Goal: Information Seeking & Learning: Learn about a topic

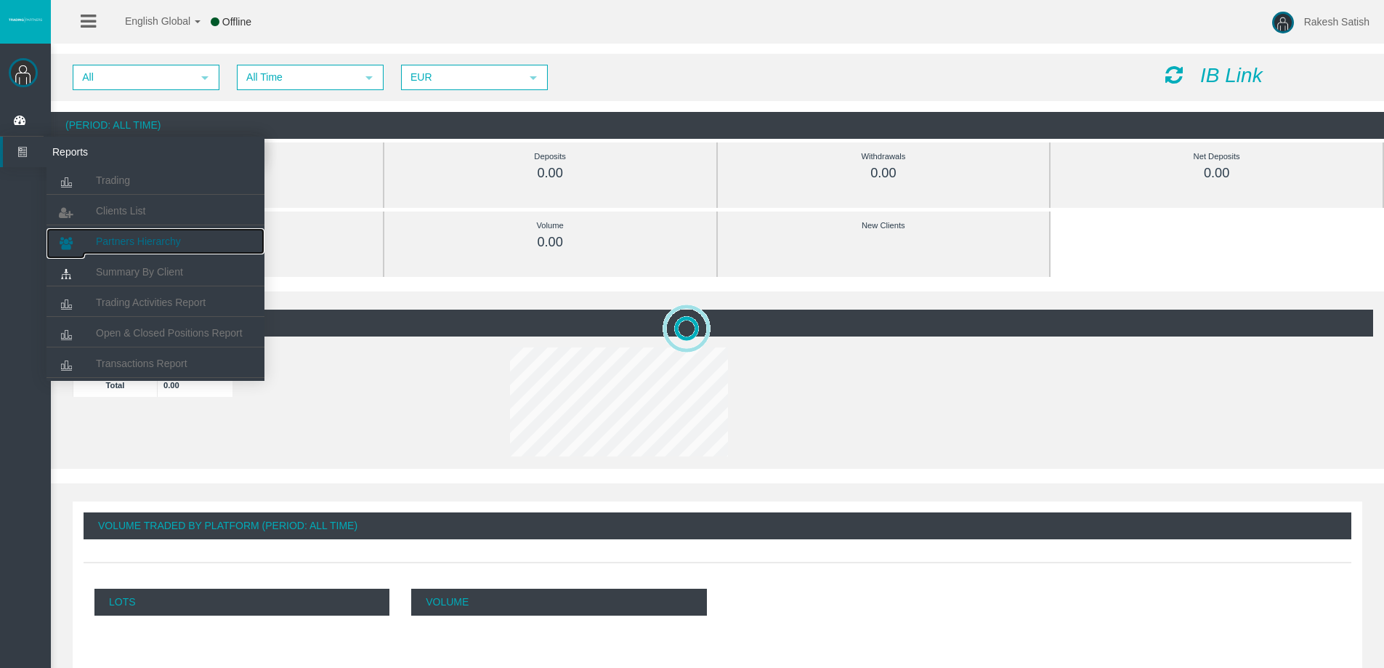
click at [129, 239] on span "Partners Hierarchy" at bounding box center [138, 241] width 85 height 12
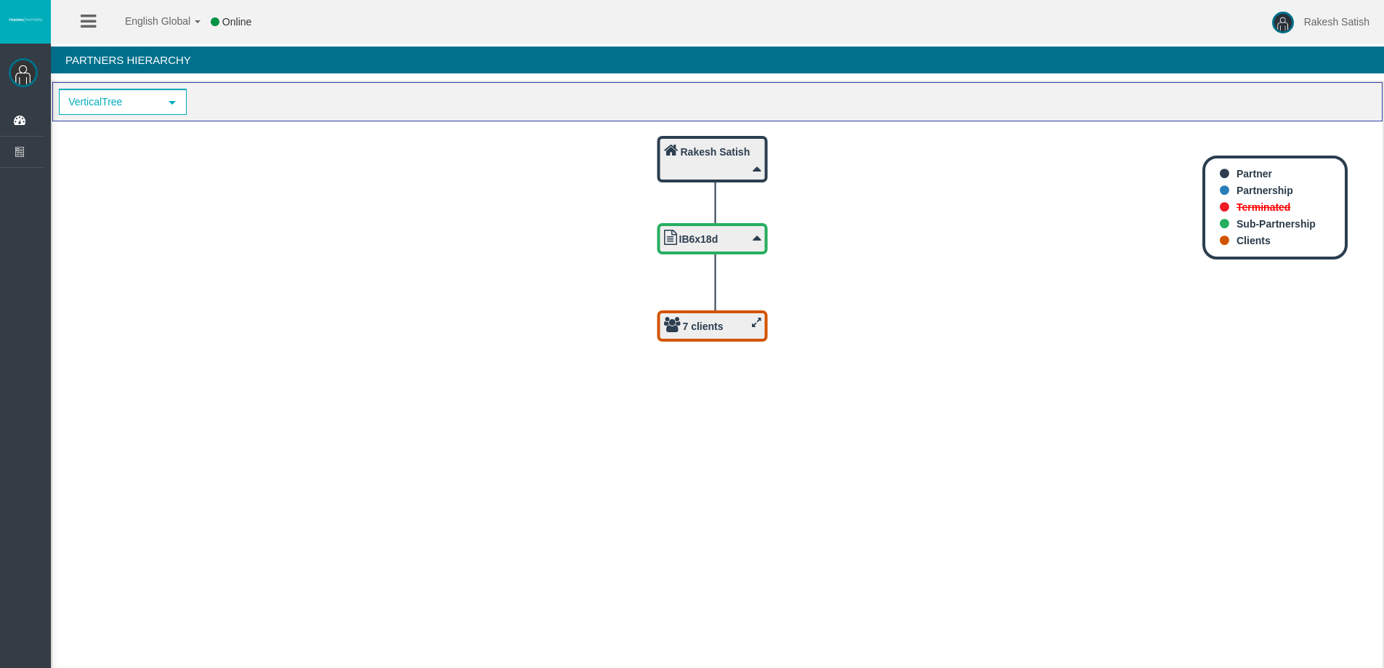
click at [755, 324] on icon at bounding box center [756, 322] width 9 height 11
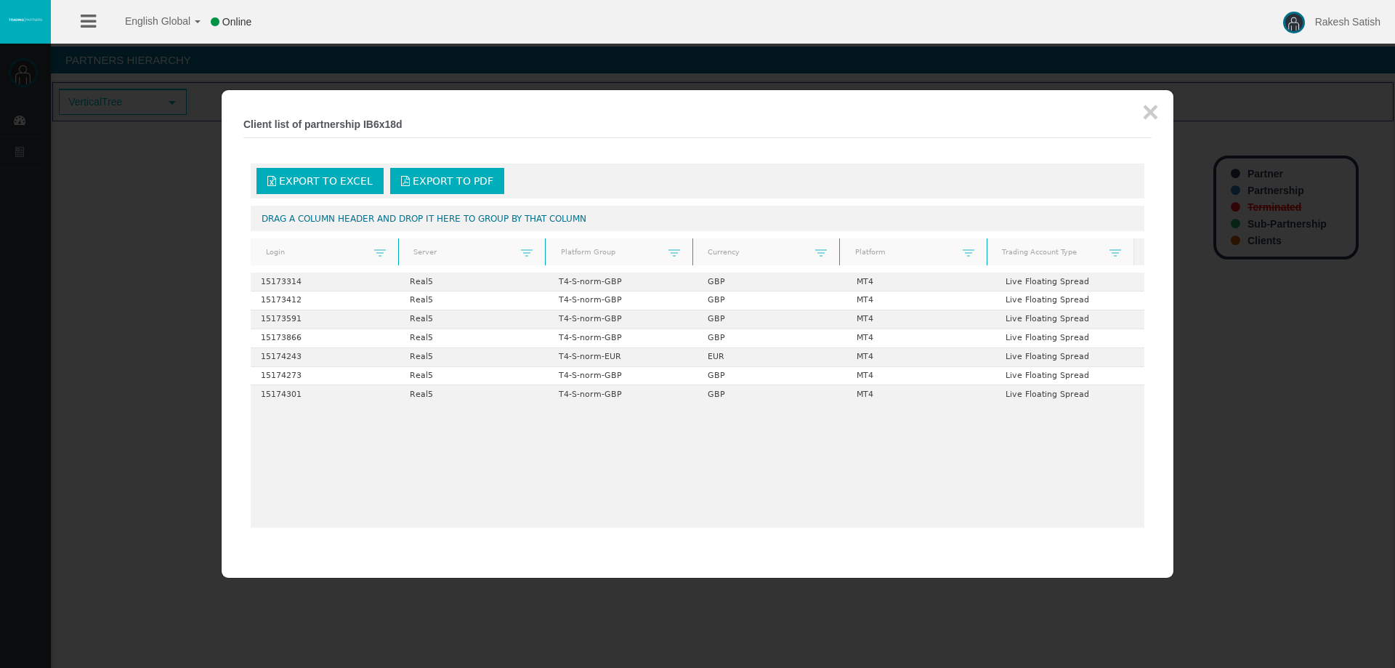
drag, startPoint x: 171, startPoint y: 304, endPoint x: 161, endPoint y: 294, distance: 14.9
click at [171, 304] on div at bounding box center [697, 334] width 1395 height 668
click at [31, 169] on div at bounding box center [697, 334] width 1395 height 668
click at [1163, 117] on div "× Client list of partnership IB6x18d Export to Excel Export to PDF Drag a colum…" at bounding box center [698, 334] width 952 height 488
drag, startPoint x: 1152, startPoint y: 114, endPoint x: 576, endPoint y: 166, distance: 578.6
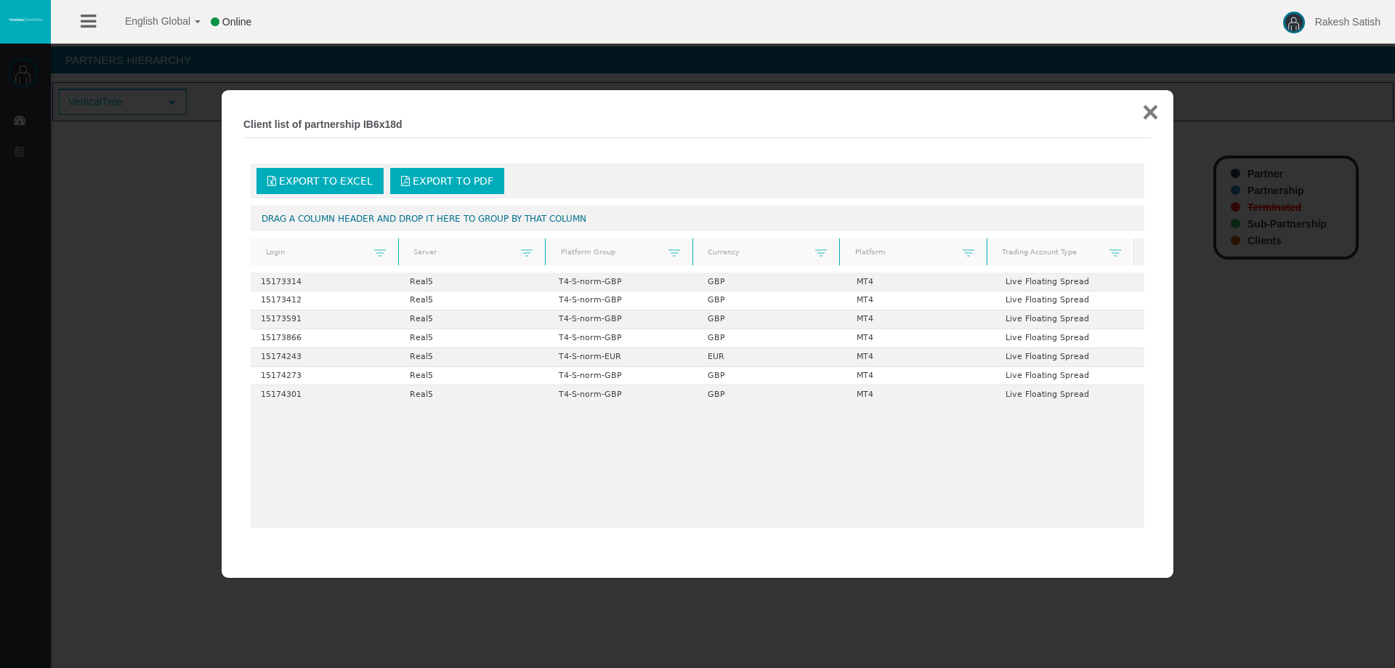
click at [1152, 114] on button "×" at bounding box center [1150, 111] width 17 height 29
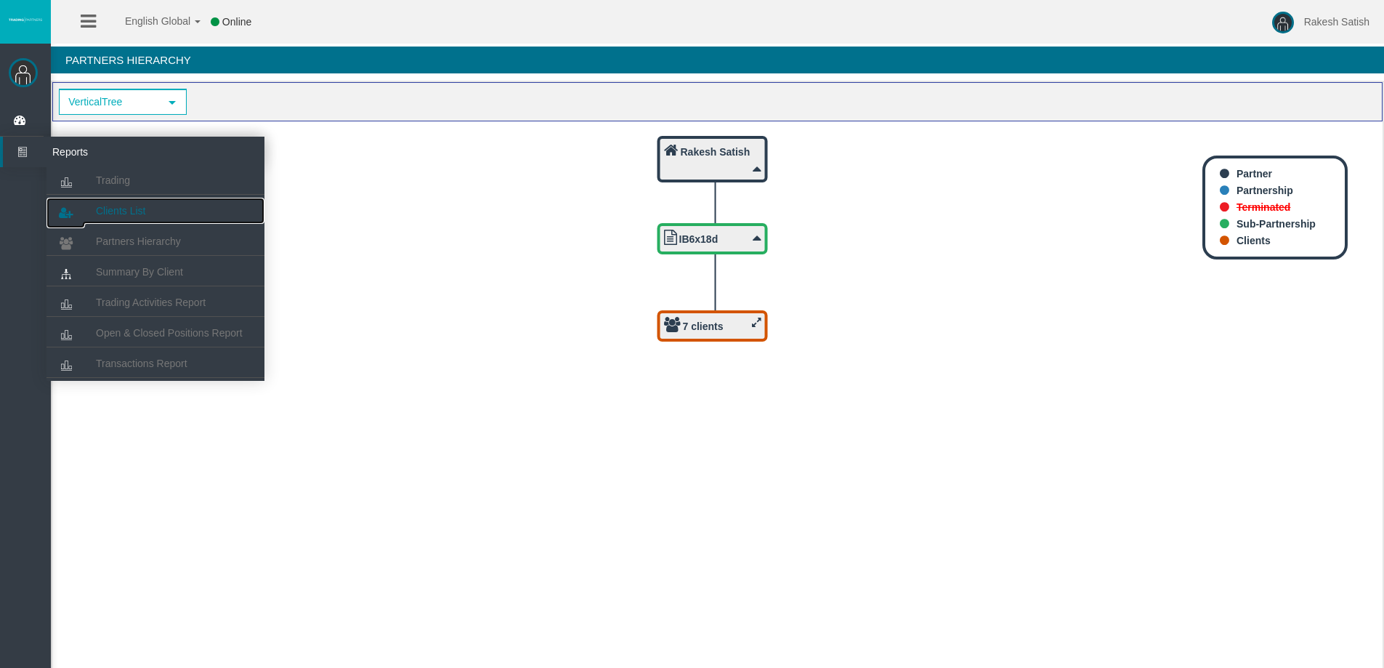
click at [132, 209] on span "Clients List" at bounding box center [120, 211] width 49 height 12
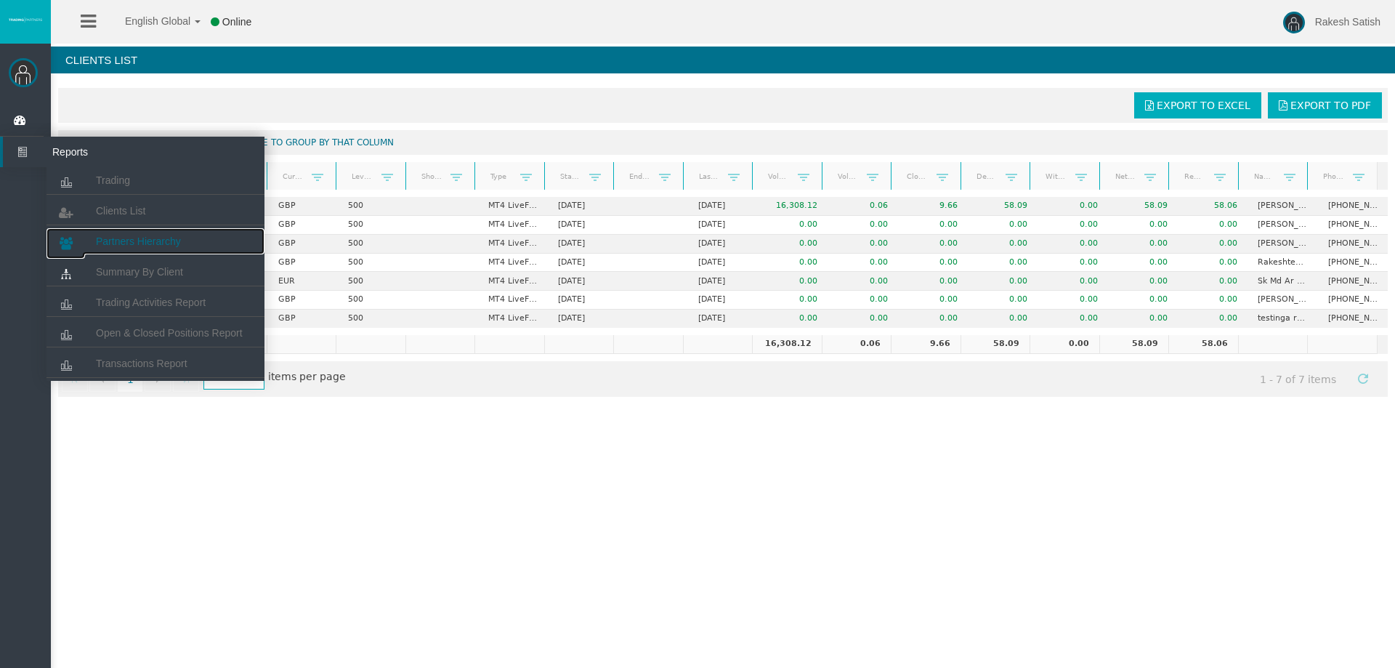
click at [167, 238] on span "Partners Hierarchy" at bounding box center [138, 241] width 85 height 12
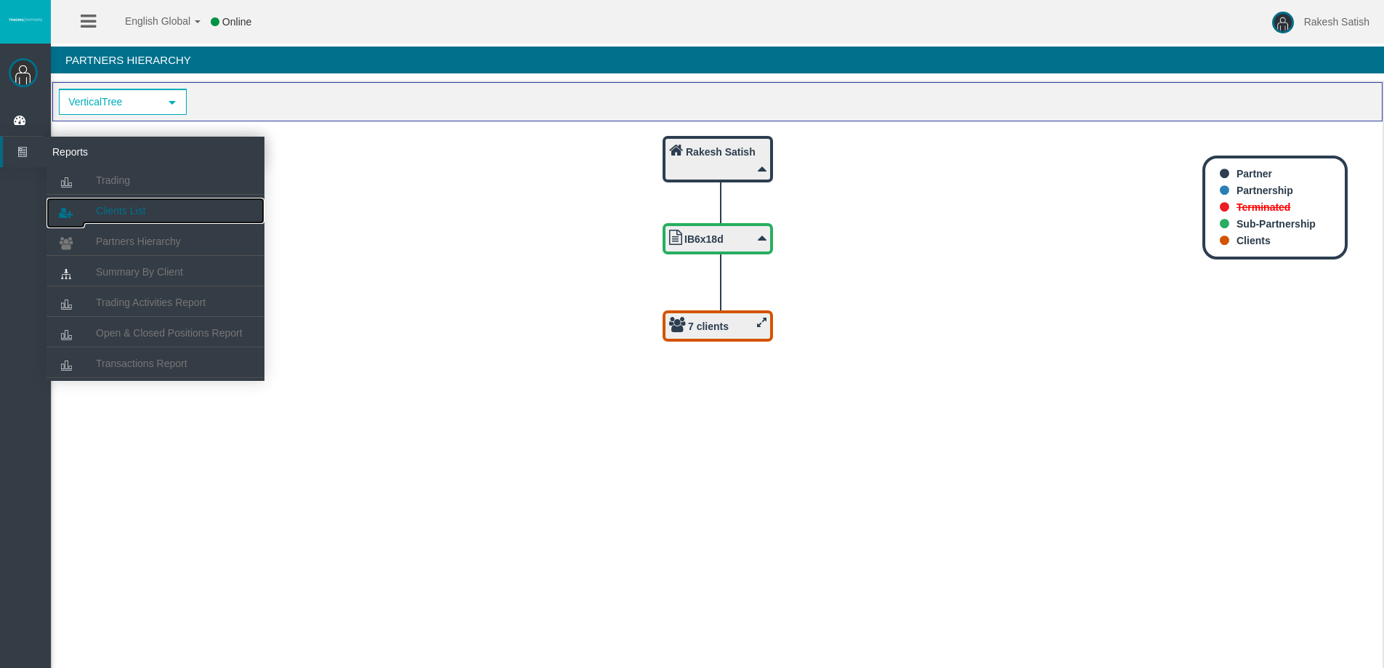
click at [136, 206] on span "Clients List" at bounding box center [120, 211] width 49 height 12
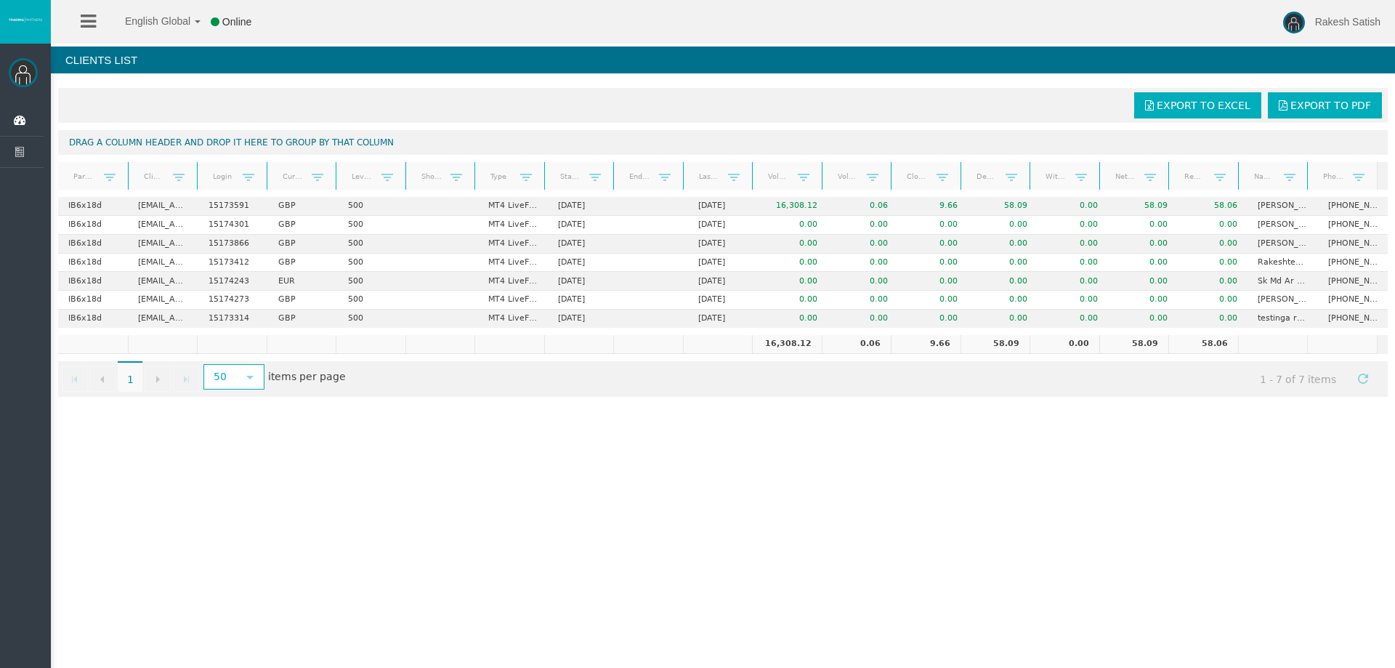
click at [496, 496] on div "English Global 简体中文 English Global 日本語 한국어 Online Rakesh Satish Help Log Out Ra…" at bounding box center [697, 334] width 1395 height 668
click at [34, 124] on icon at bounding box center [22, 120] width 39 height 31
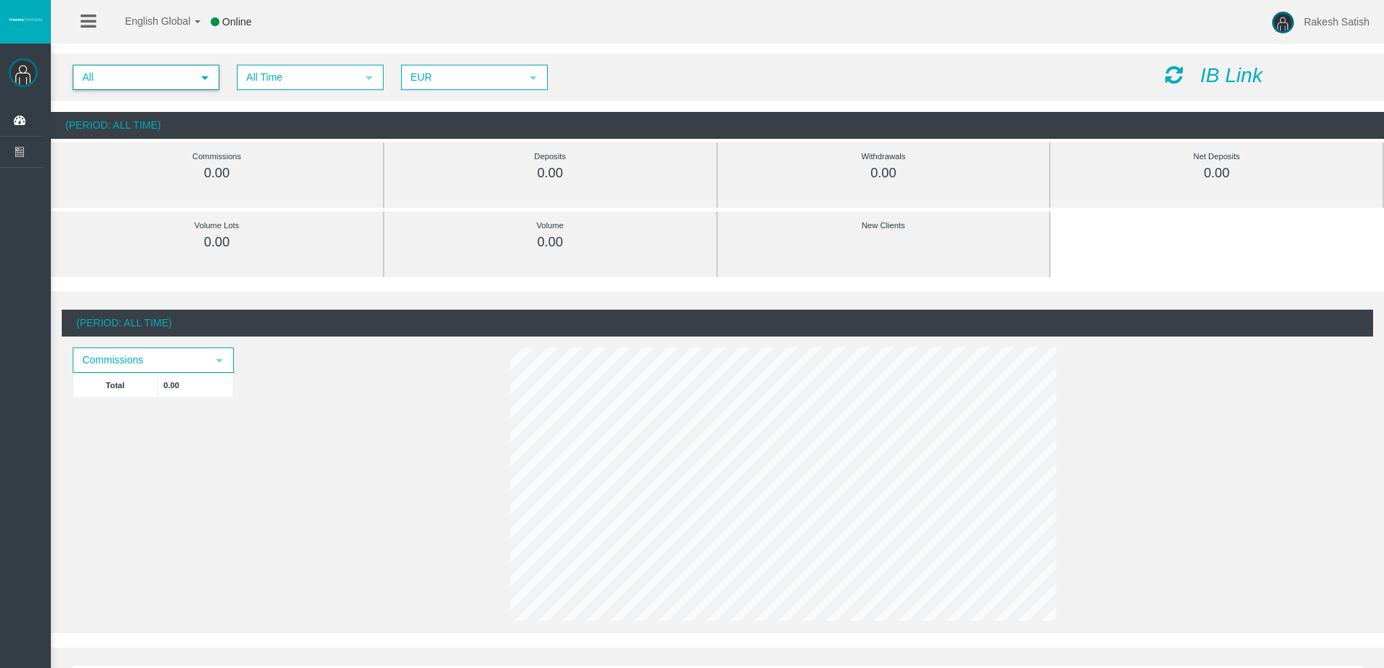
click at [166, 79] on span "All" at bounding box center [133, 77] width 118 height 23
click at [190, 123] on li "IB6x18d" at bounding box center [145, 121] width 144 height 23
click at [288, 74] on span "All Time" at bounding box center [297, 77] width 118 height 23
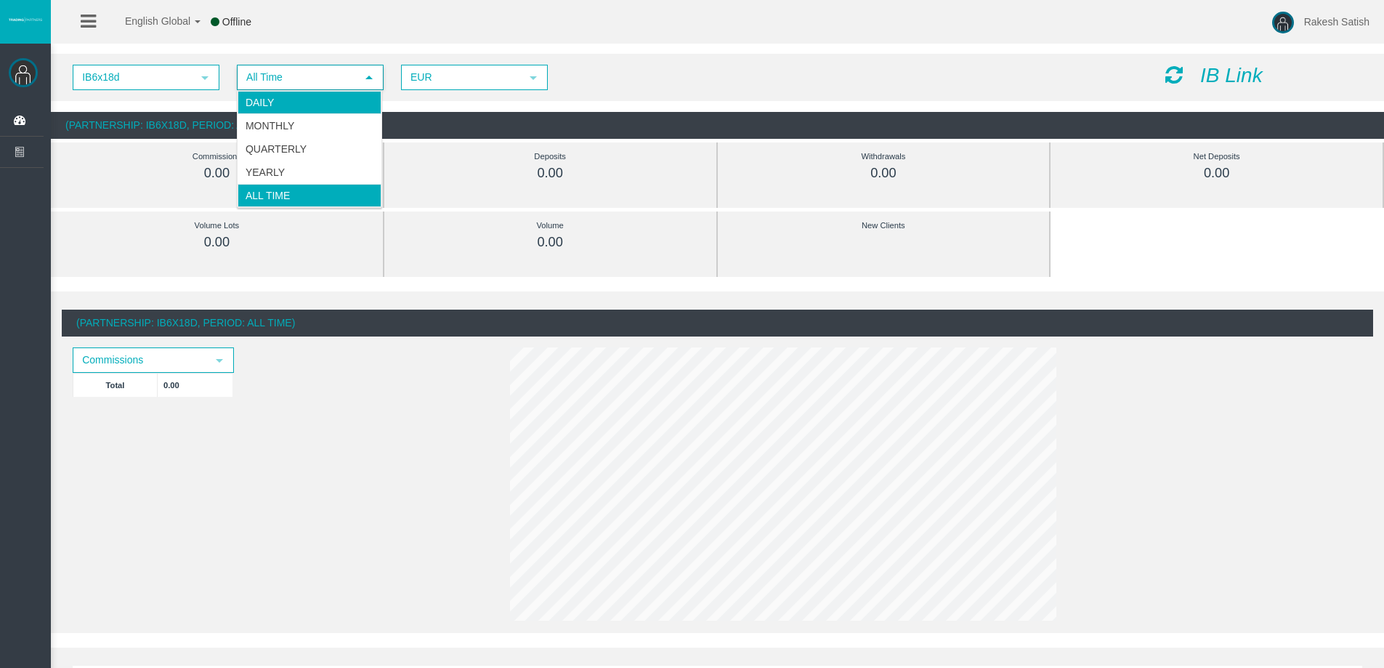
click at [304, 108] on li "Daily" at bounding box center [310, 102] width 144 height 23
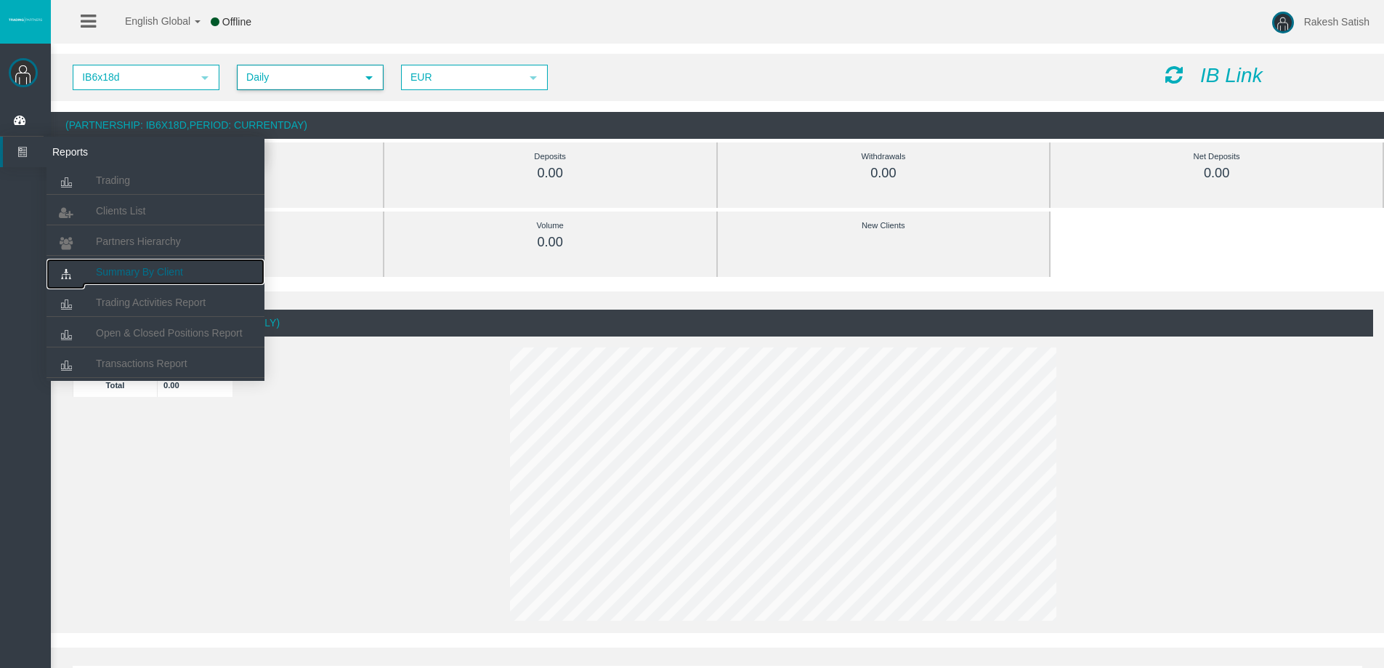
click at [173, 271] on span "Summary By Client" at bounding box center [139, 272] width 87 height 12
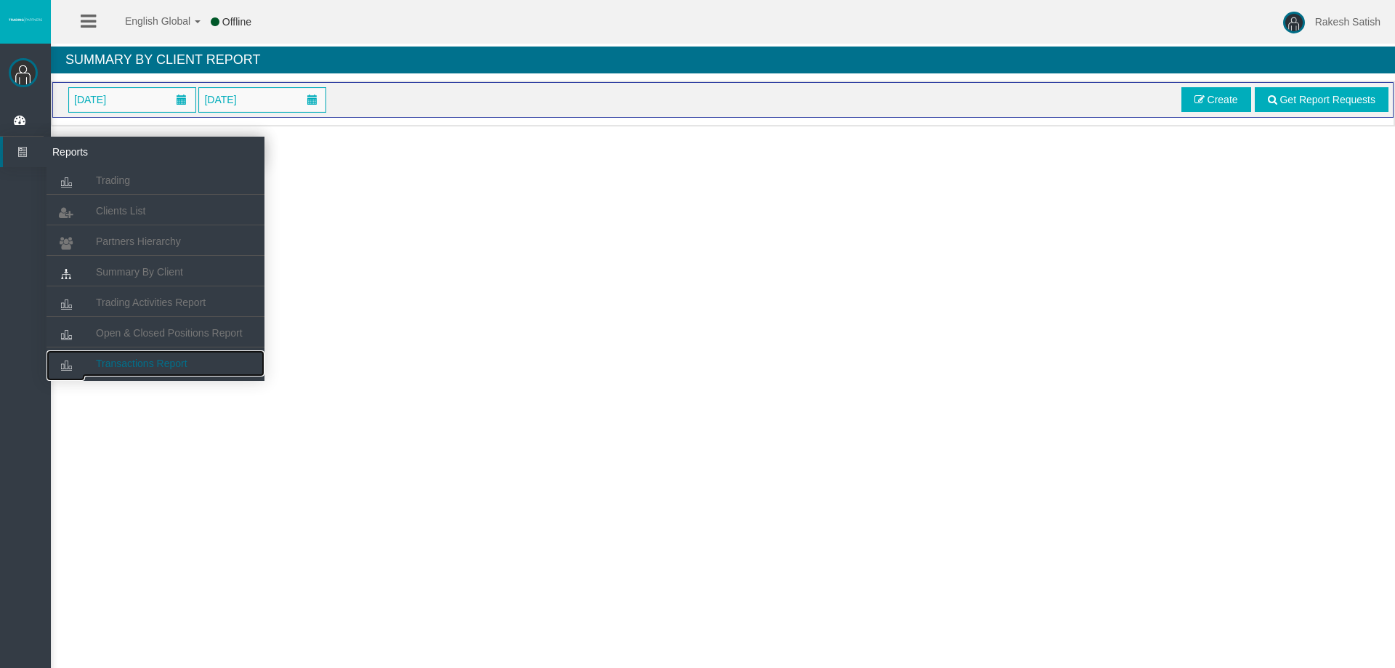
click at [146, 355] on link "Transactions Report" at bounding box center [156, 363] width 218 height 26
click at [160, 333] on span "Open & Closed Positions Report" at bounding box center [169, 333] width 147 height 12
click at [162, 311] on link "Trading Activities Report" at bounding box center [156, 302] width 218 height 26
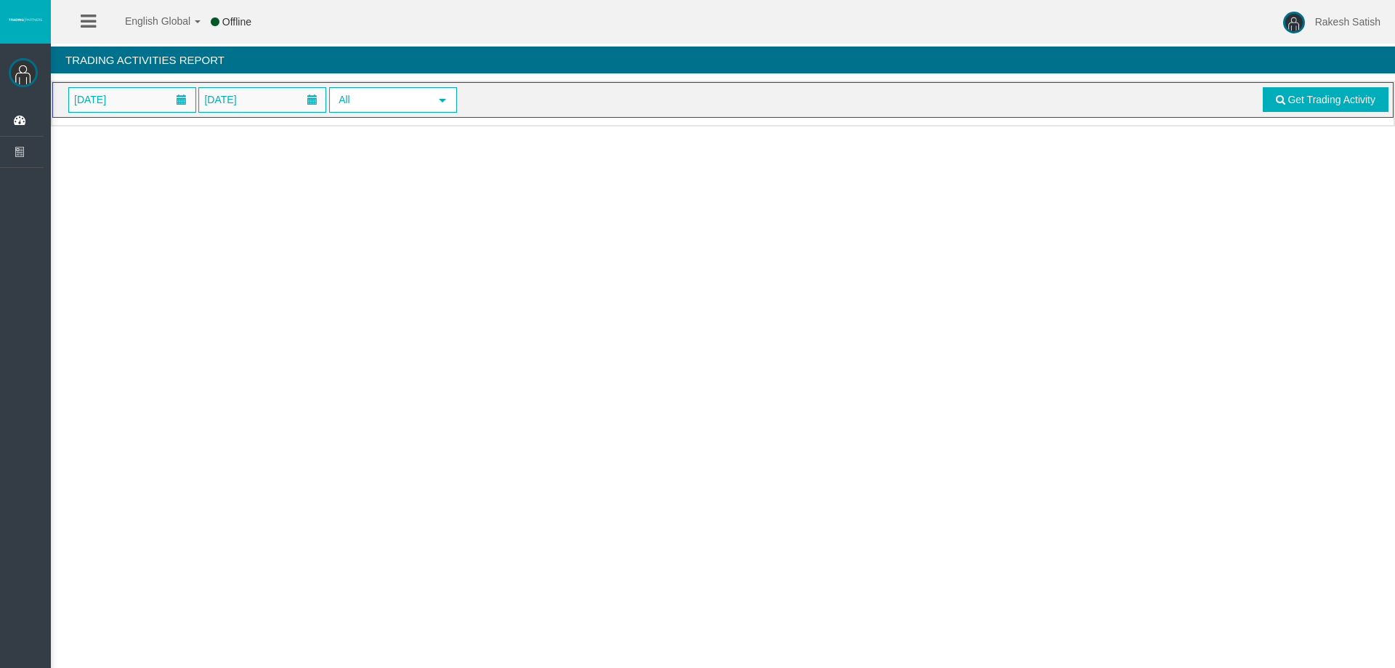
click at [408, 286] on div "English Global 简体中文 English Global 日本語 한국어 Offline Rakesh Satish Help Log Out R…" at bounding box center [697, 334] width 1395 height 668
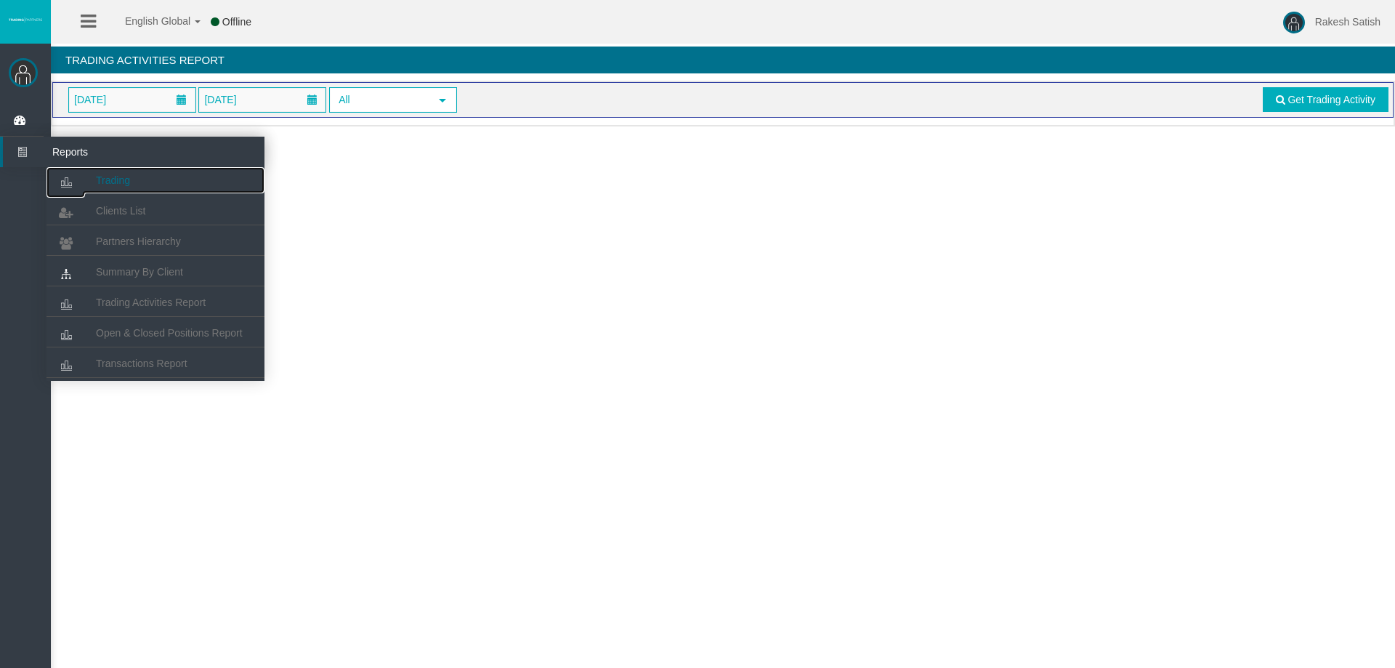
click at [134, 173] on link "Trading" at bounding box center [156, 180] width 218 height 26
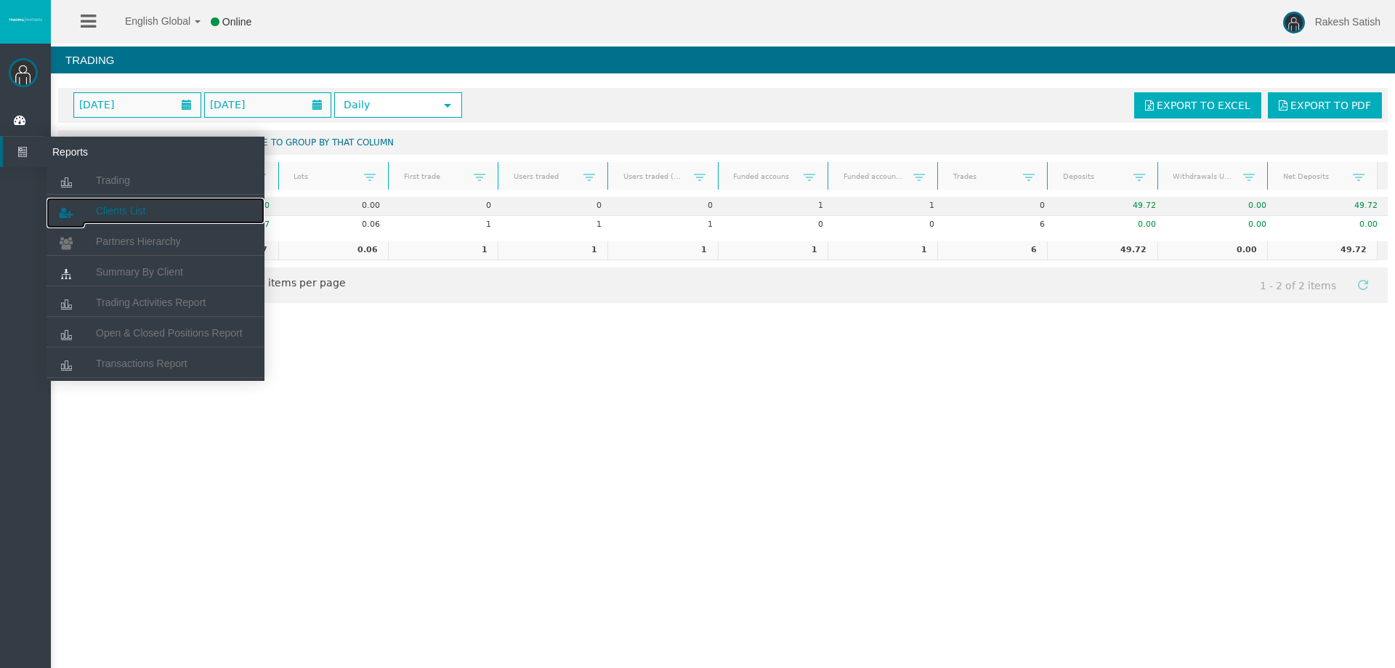
click at [132, 207] on span "Clients List" at bounding box center [120, 211] width 49 height 12
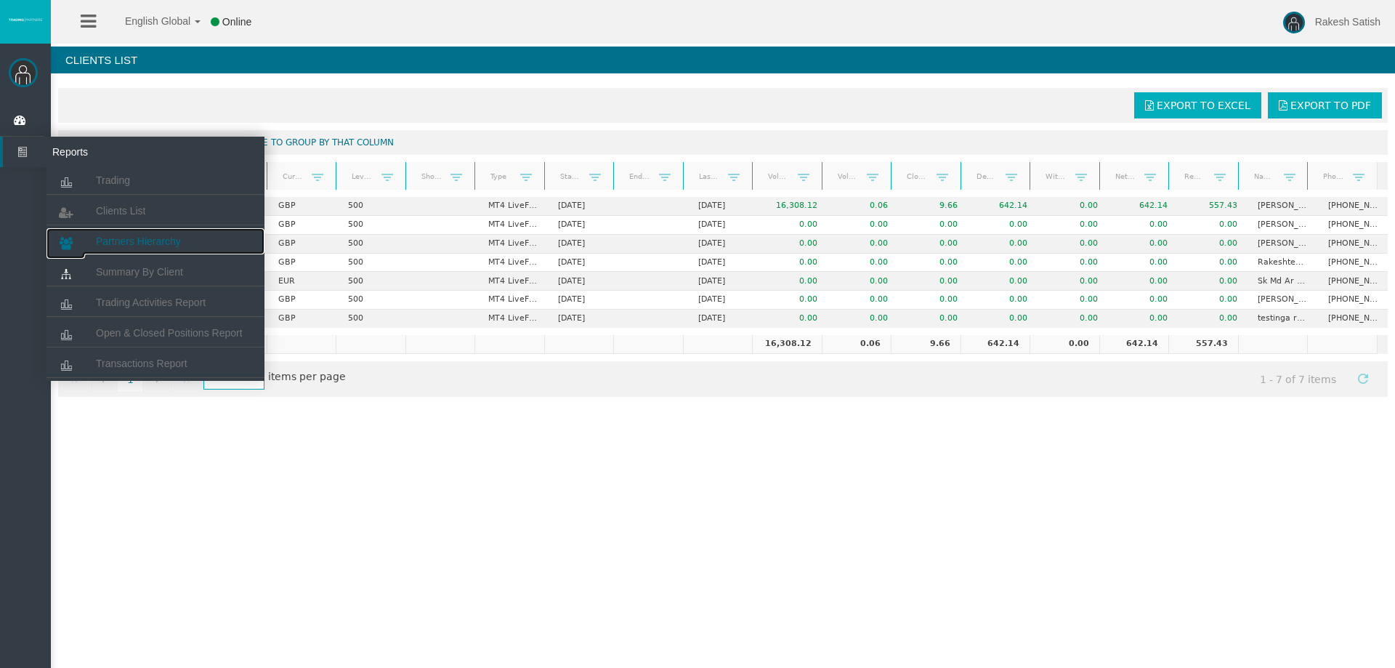
click at [150, 244] on span "Partners Hierarchy" at bounding box center [138, 241] width 85 height 12
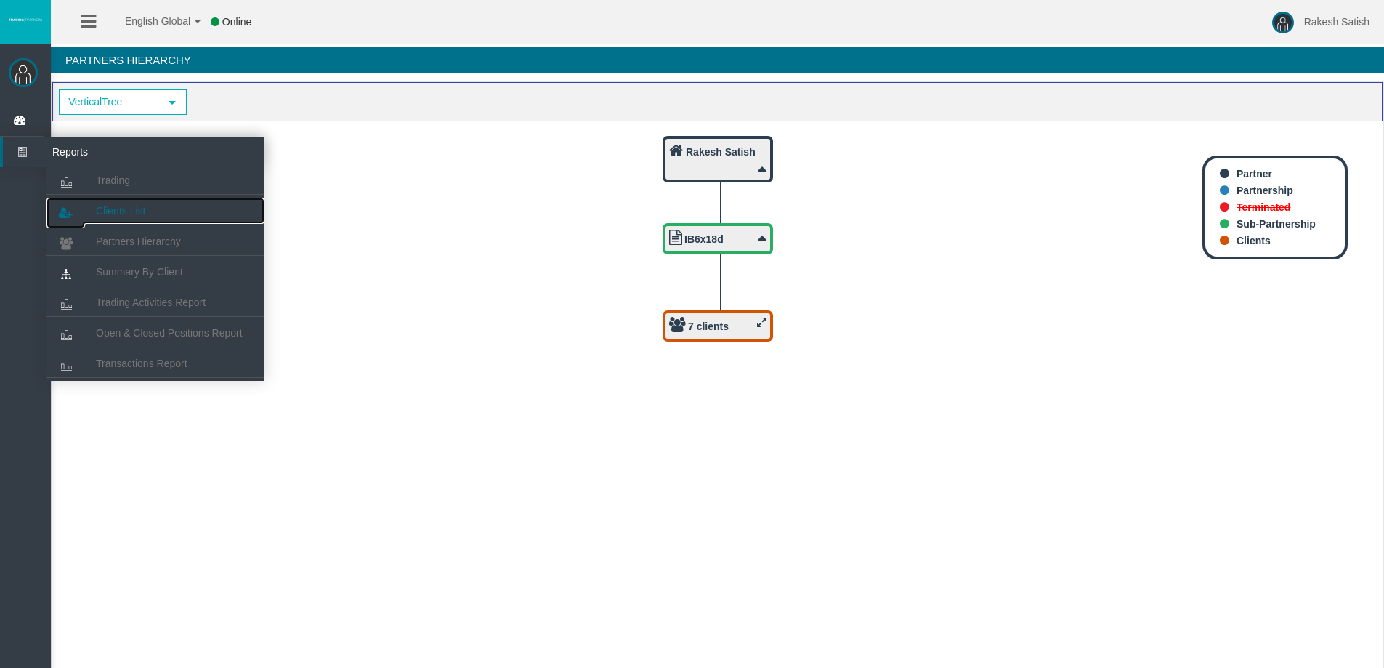
click at [146, 210] on link "Clients List" at bounding box center [156, 211] width 218 height 26
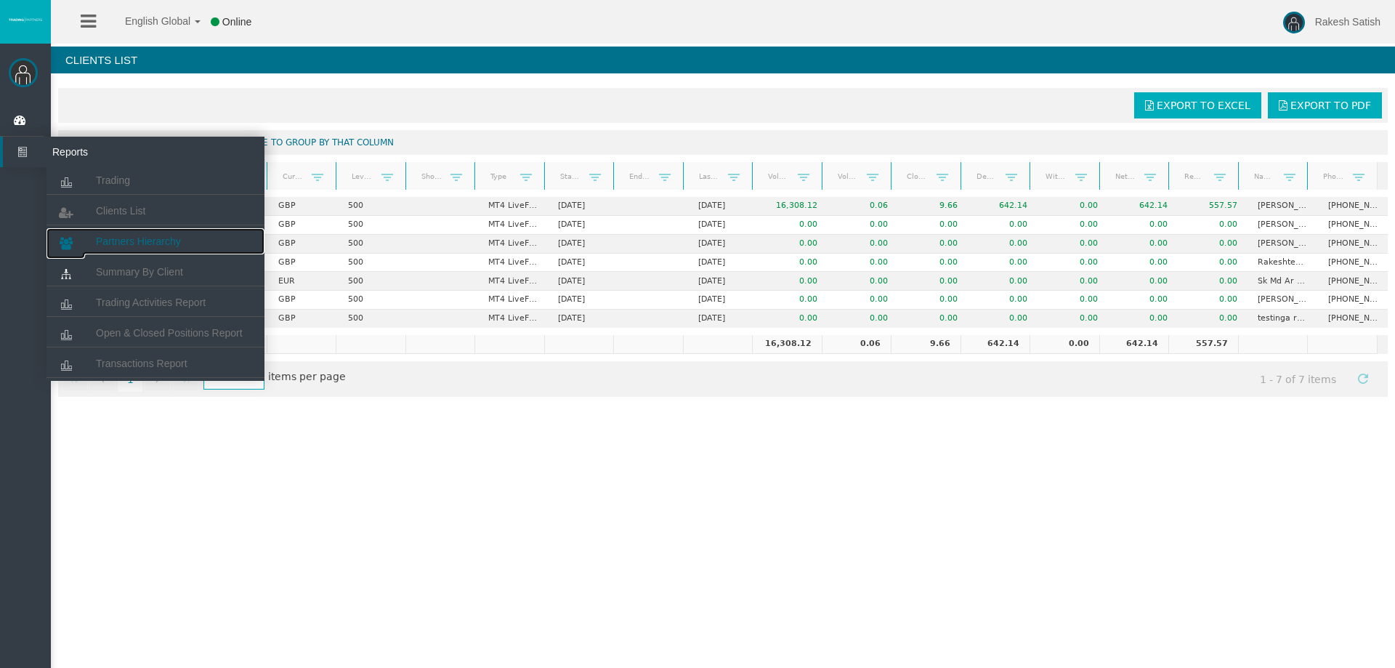
click at [171, 250] on link "Partners Hierarchy" at bounding box center [156, 241] width 218 height 26
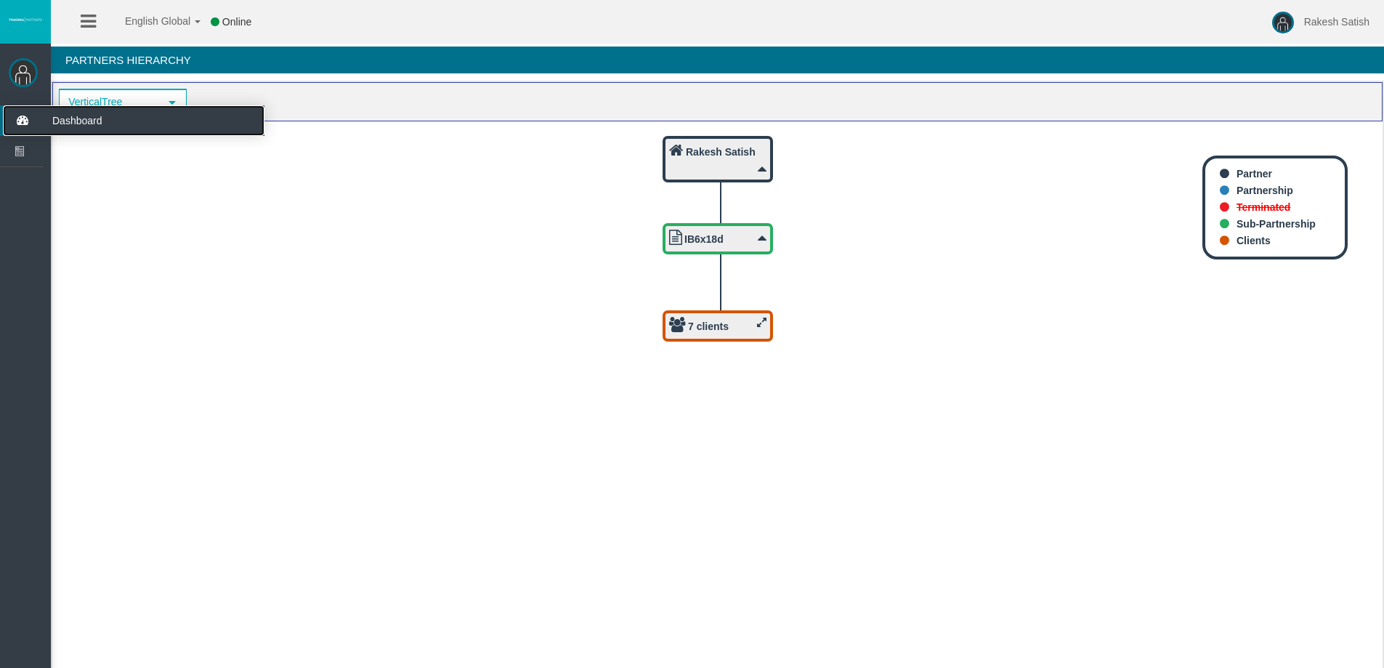
click at [44, 118] on span "Dashboard" at bounding box center [112, 120] width 142 height 31
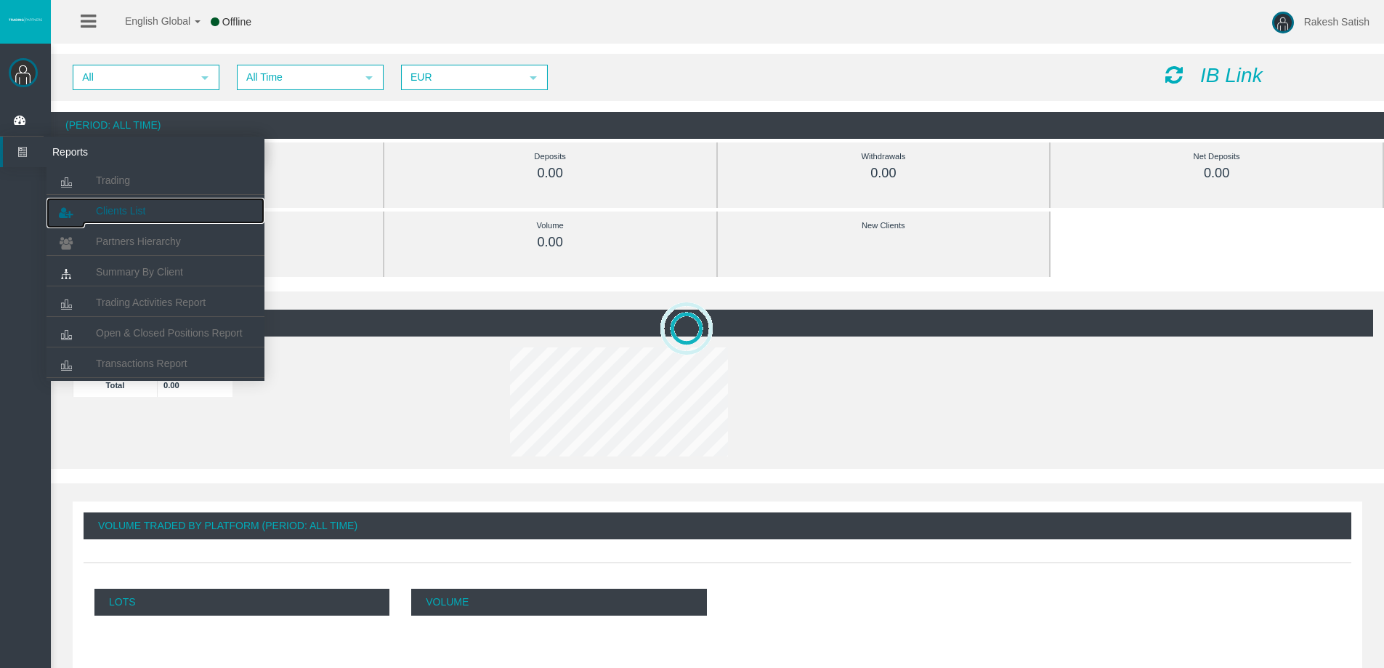
click at [106, 214] on span "Clients List" at bounding box center [120, 211] width 49 height 12
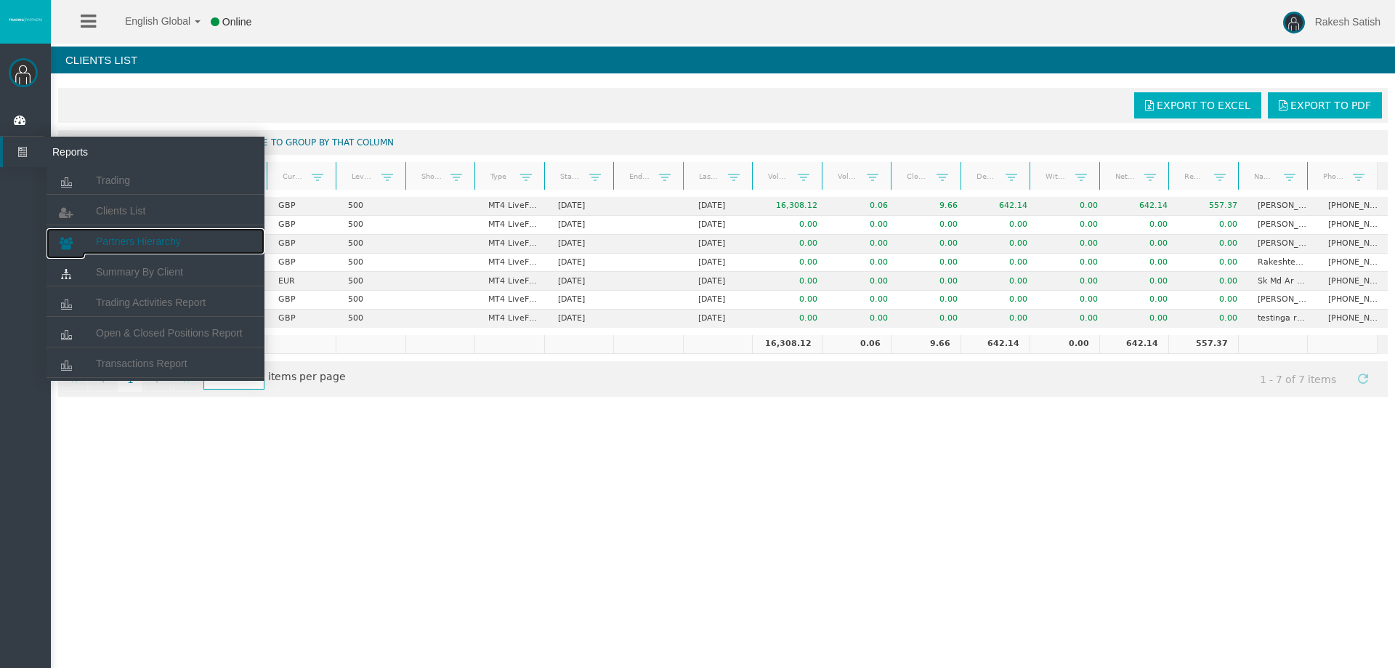
click at [145, 237] on span "Partners Hierarchy" at bounding box center [138, 241] width 85 height 12
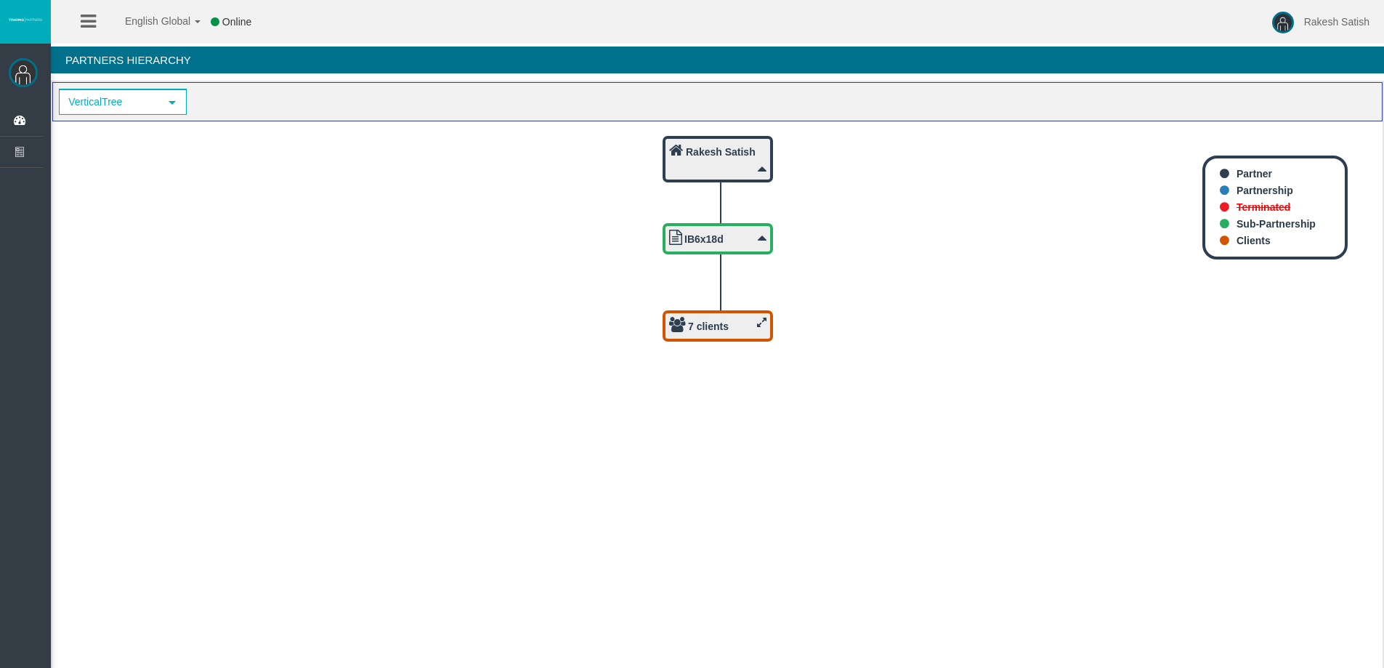
click at [766, 325] on icon at bounding box center [761, 322] width 9 height 11
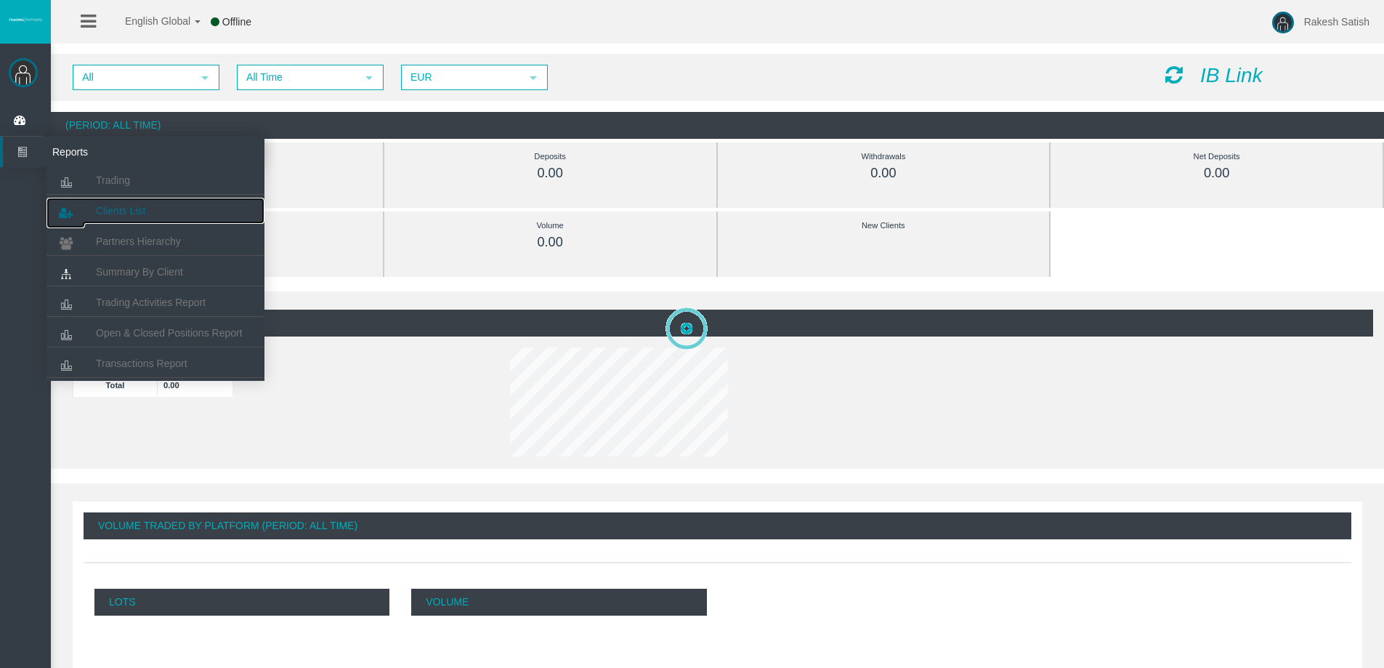
click at [133, 203] on link "Clients List" at bounding box center [156, 211] width 218 height 26
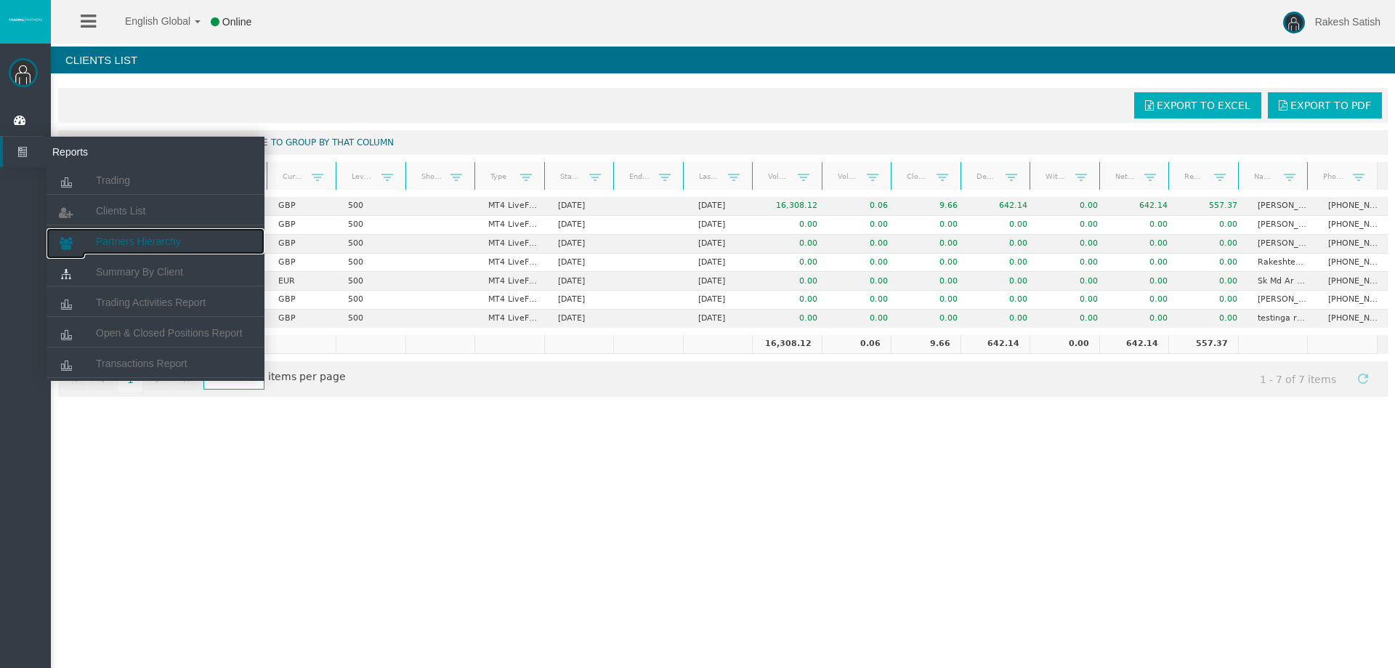
click at [157, 243] on span "Partners Hierarchy" at bounding box center [138, 241] width 85 height 12
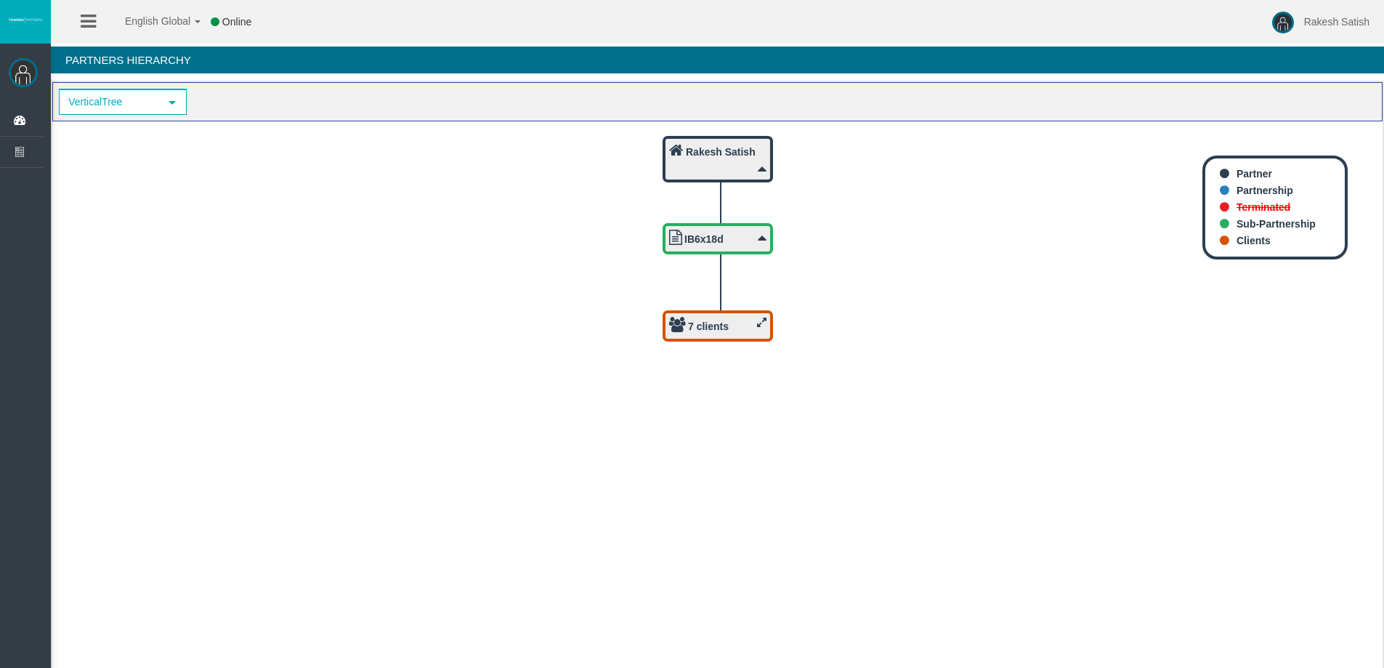
click at [754, 322] on div "7 clients" at bounding box center [717, 326] width 97 height 18
